Goal: Register for event/course

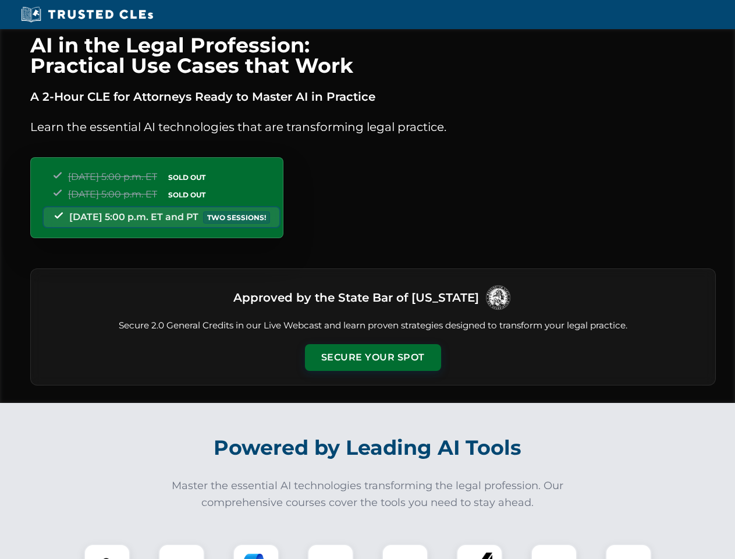
click at [372, 357] on button "Secure Your Spot" at bounding box center [373, 357] width 136 height 27
click at [107, 551] on img at bounding box center [107, 567] width 34 height 34
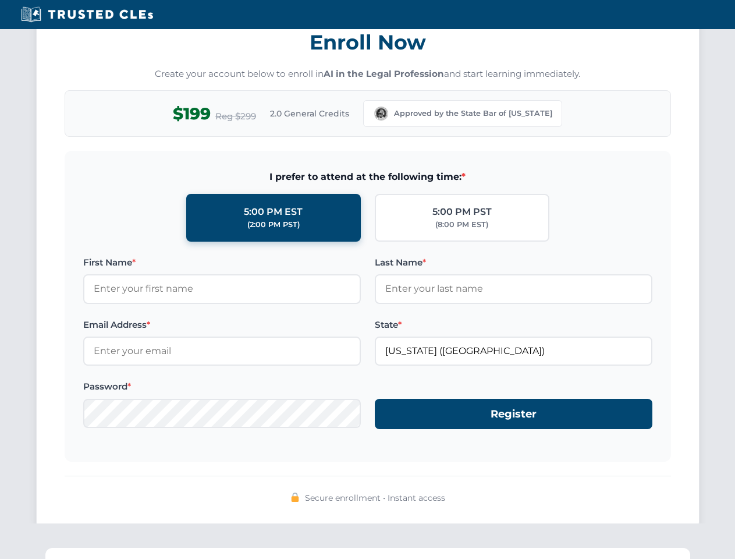
scroll to position [1142, 0]
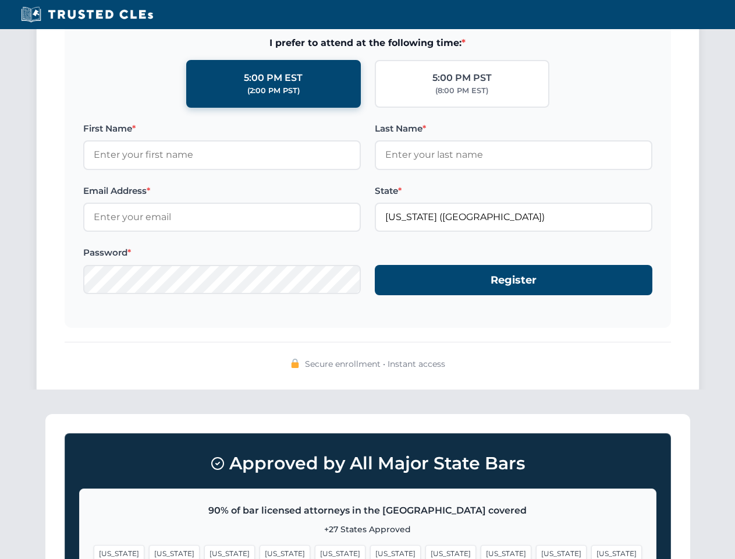
click at [536, 551] on span "[US_STATE]" at bounding box center [561, 553] width 51 height 17
